Goal: Browse casually

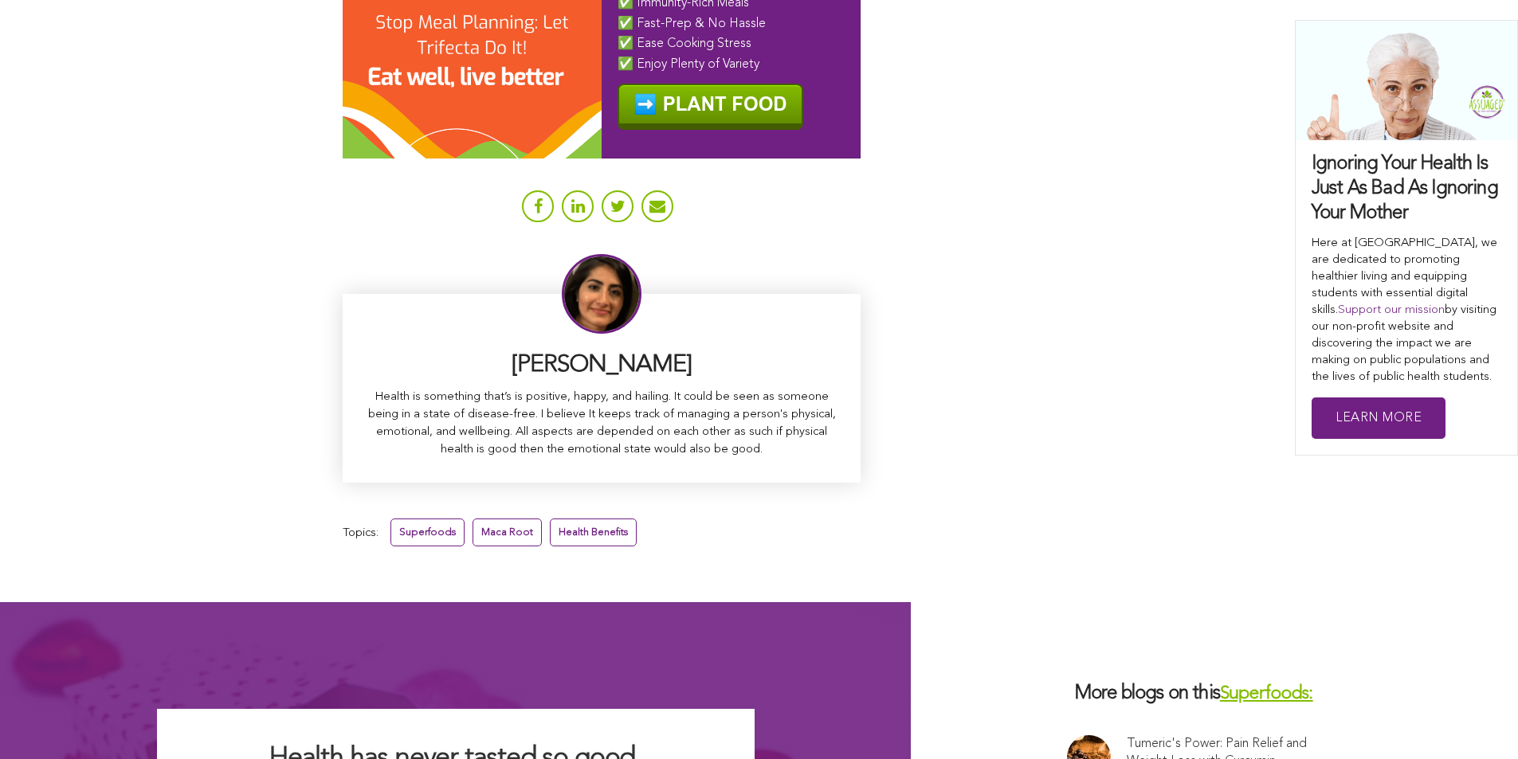
scroll to position [9679, 0]
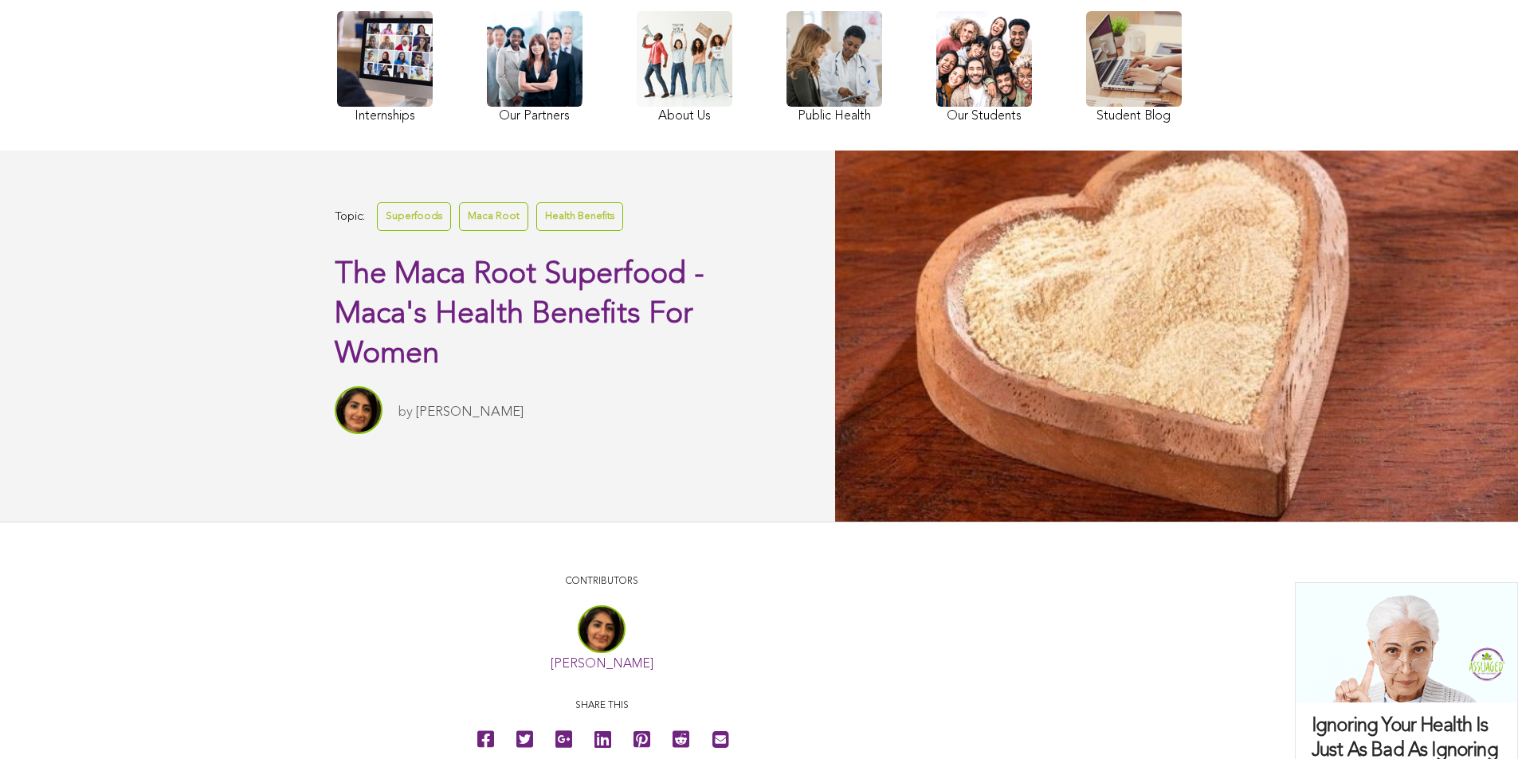
scroll to position [0, 0]
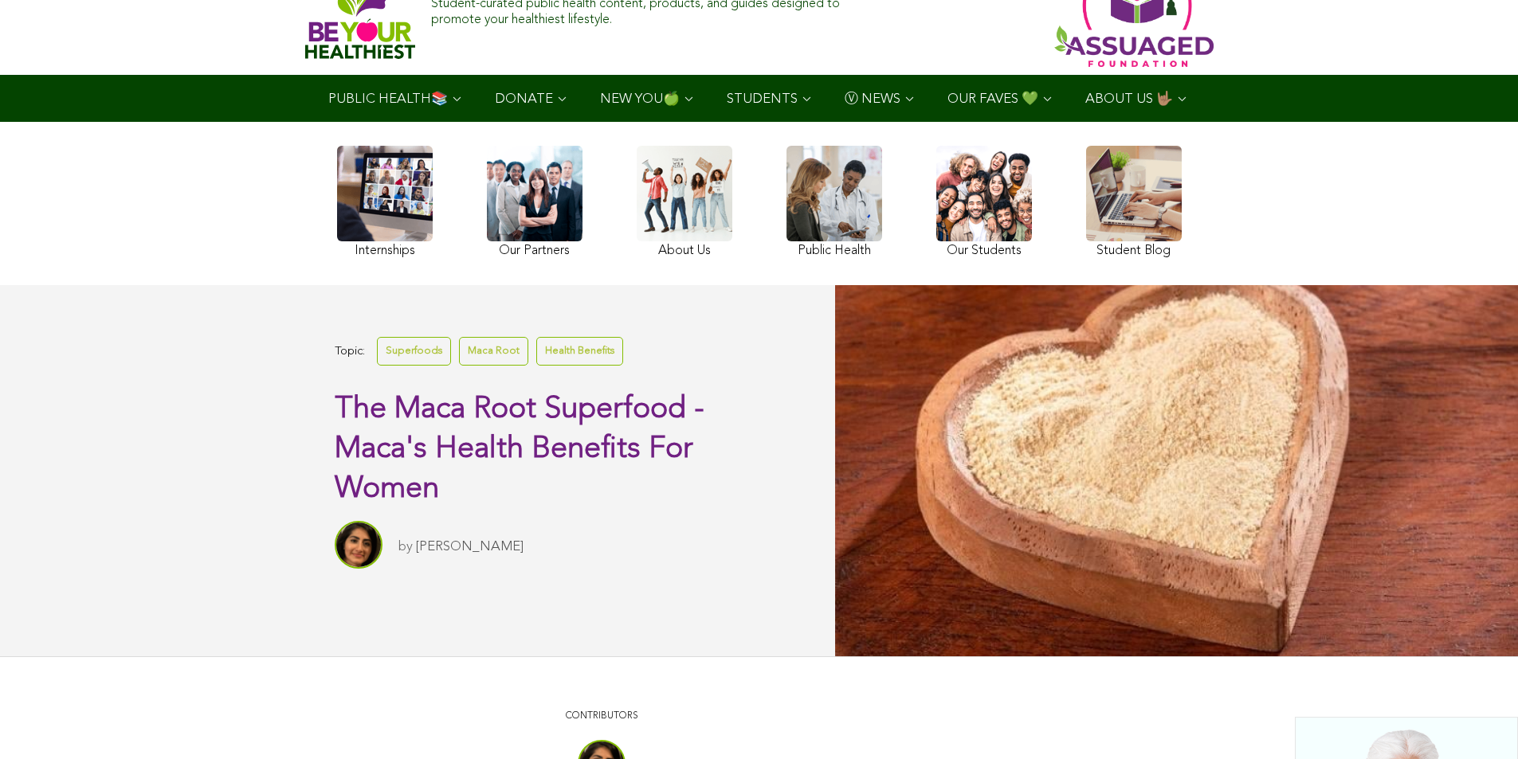
click at [936, 240] on link at bounding box center [984, 204] width 96 height 116
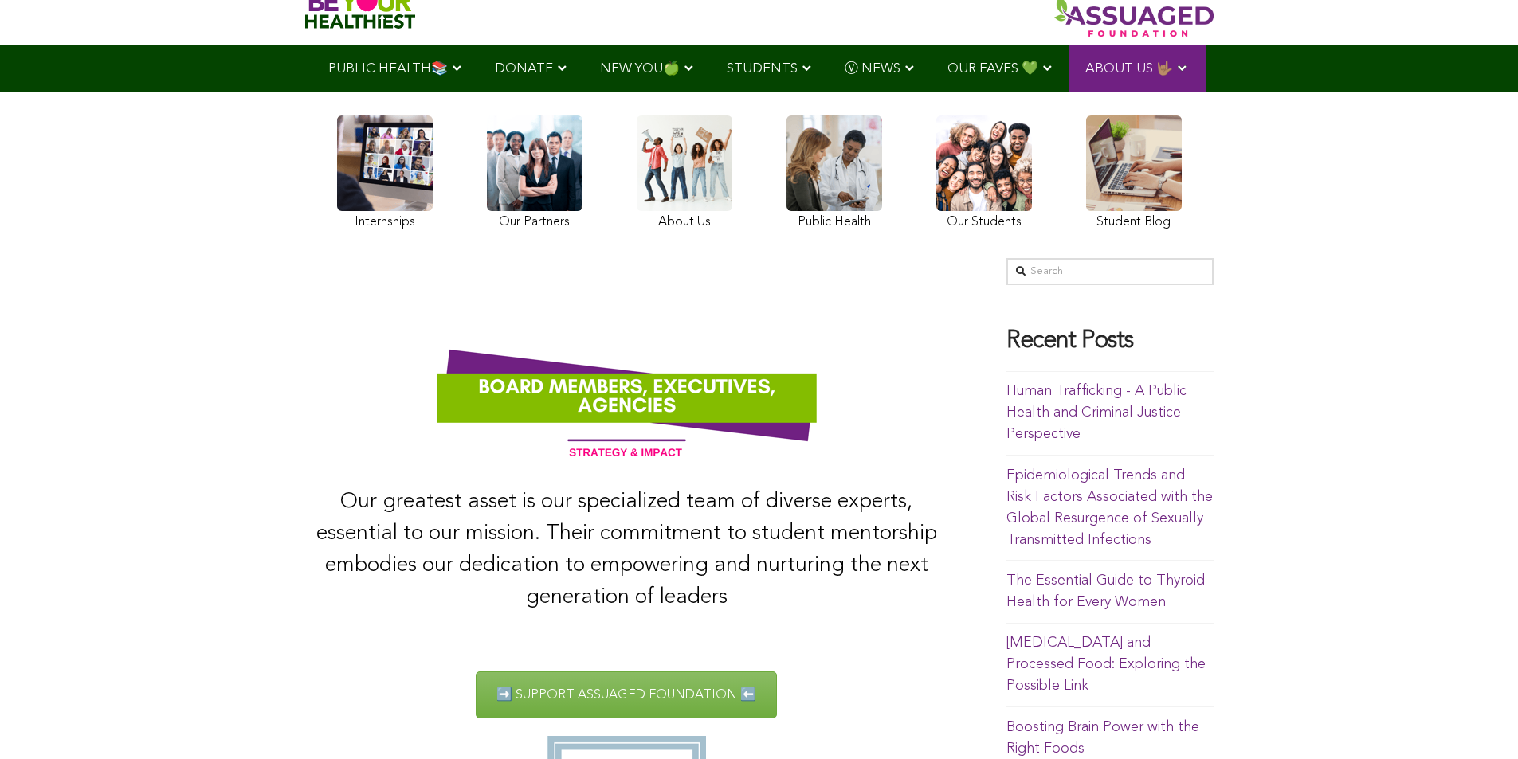
scroll to position [93, 0]
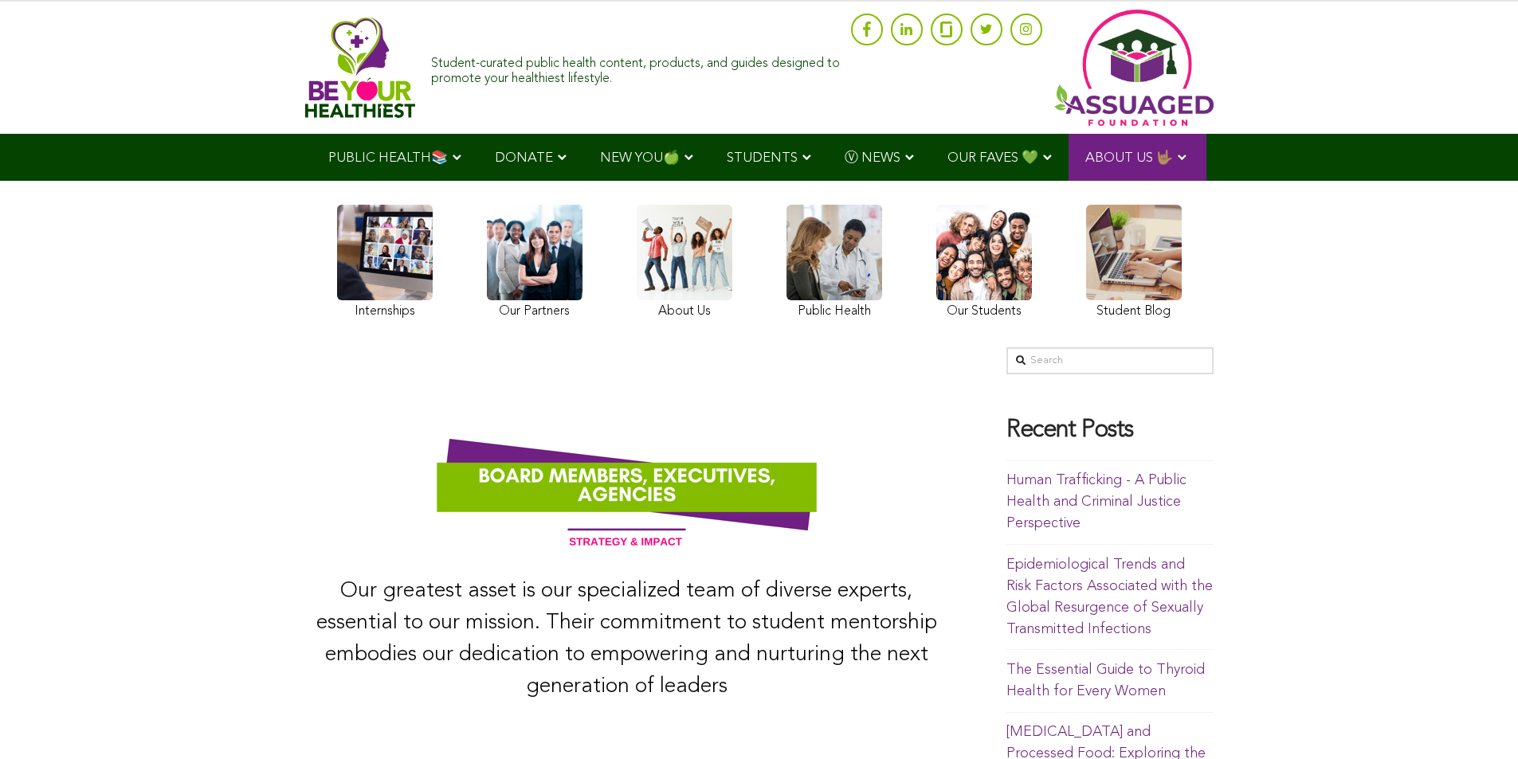
click at [355, 230] on div "Internships Our Partners About Us Public Health Our Students Student Blog" at bounding box center [759, 264] width 884 height 167
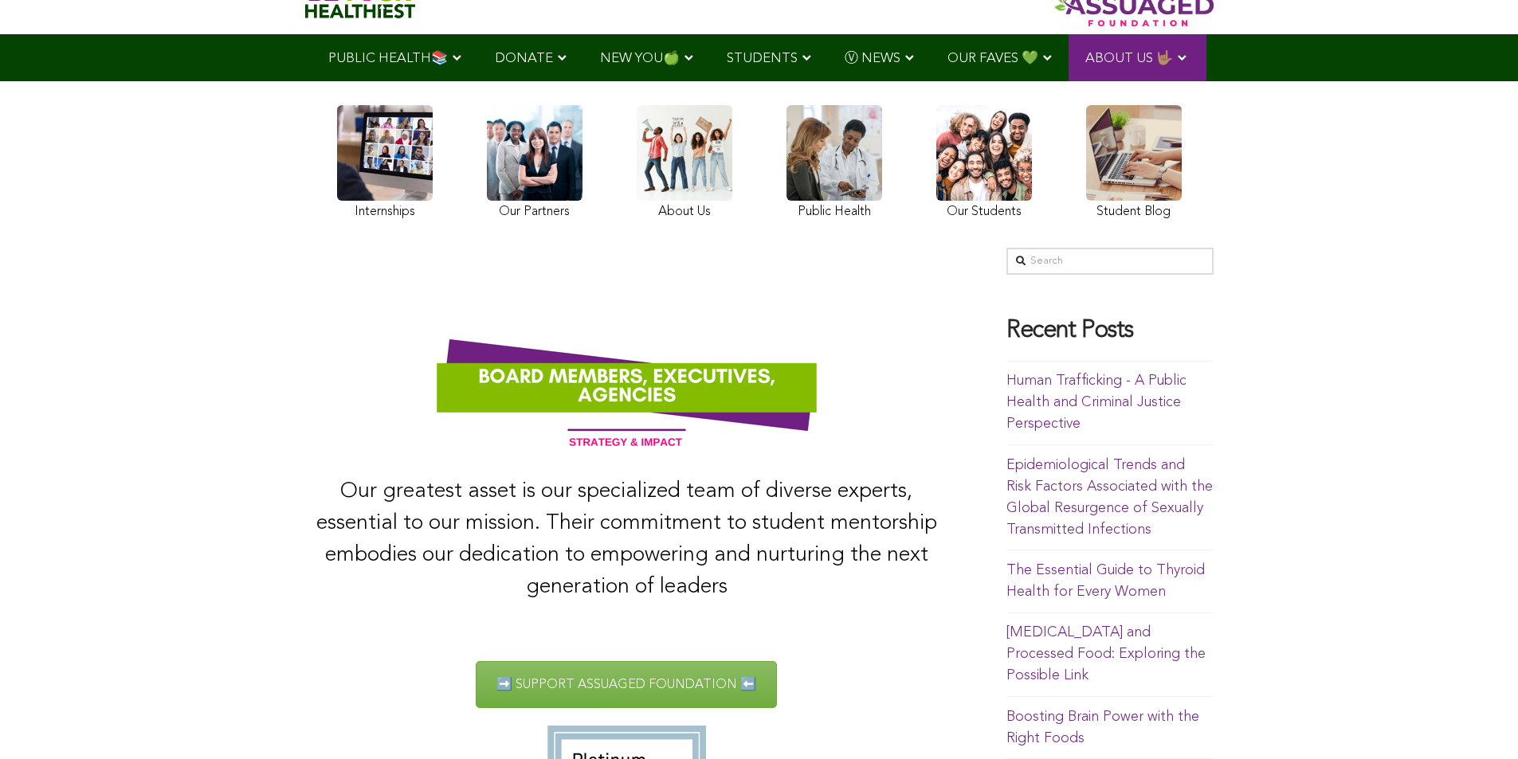
scroll to position [34, 0]
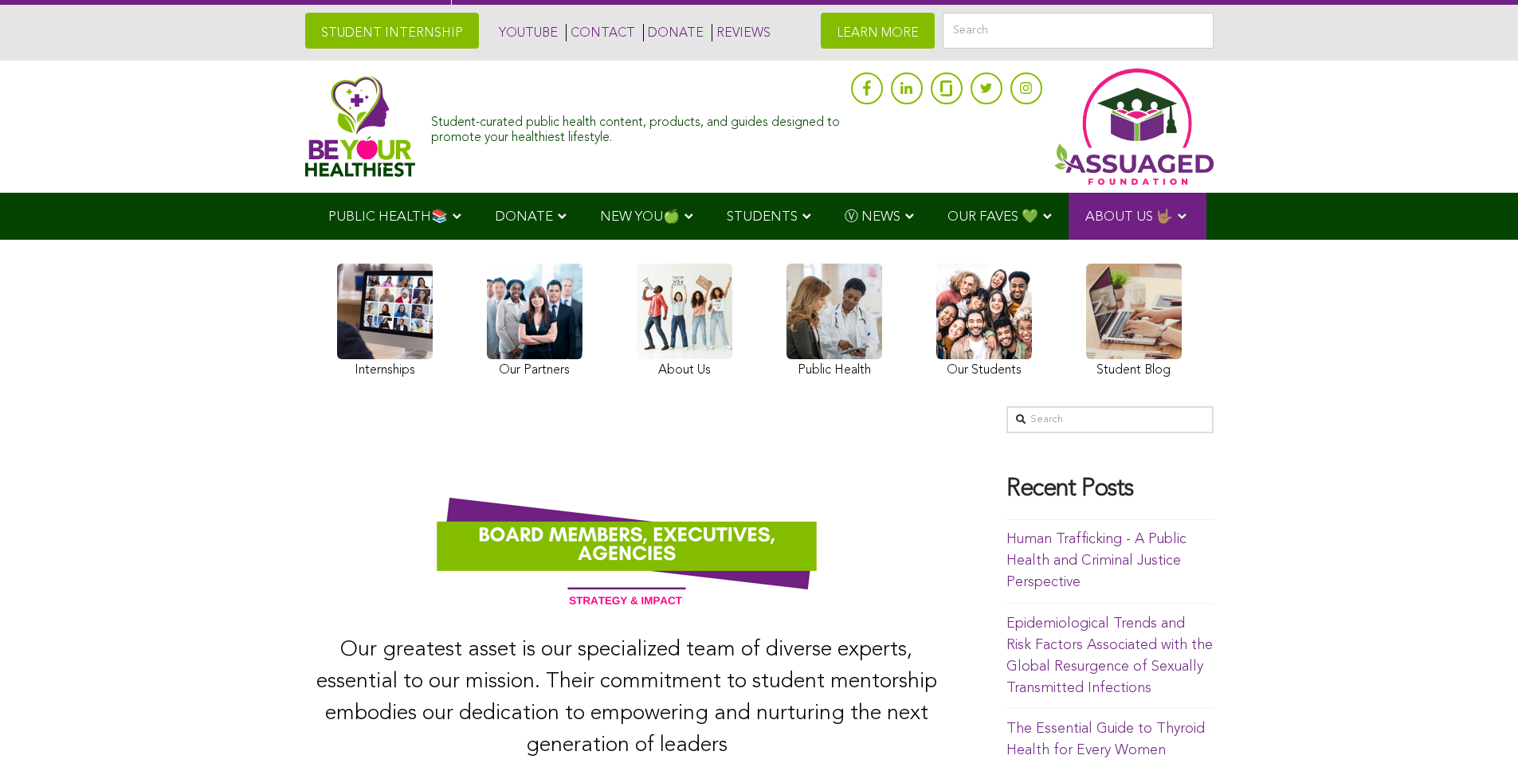
click at [936, 369] on link at bounding box center [984, 323] width 96 height 119
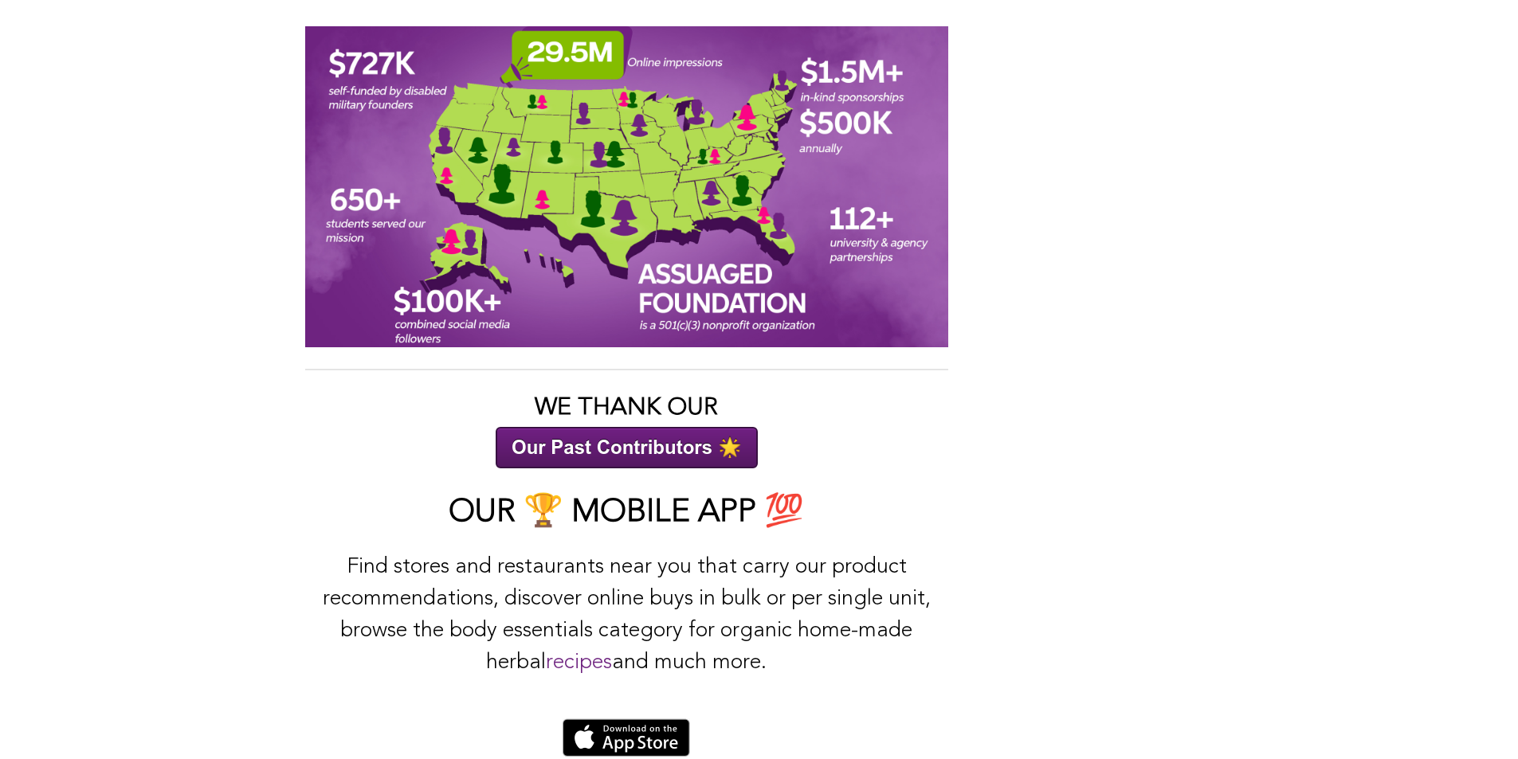
scroll to position [2642, 0]
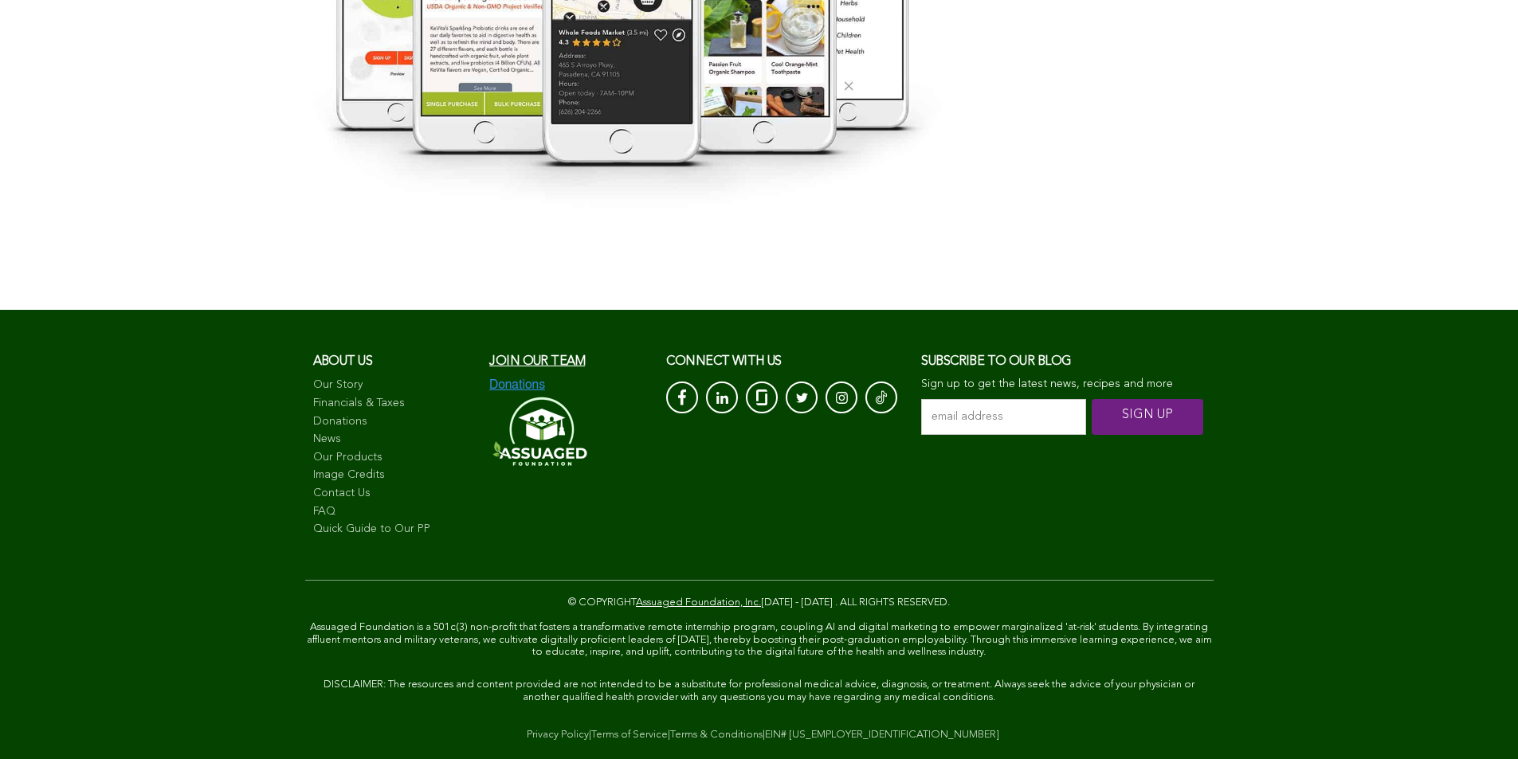
scroll to position [3147, 0]
